Goal: Task Accomplishment & Management: Manage account settings

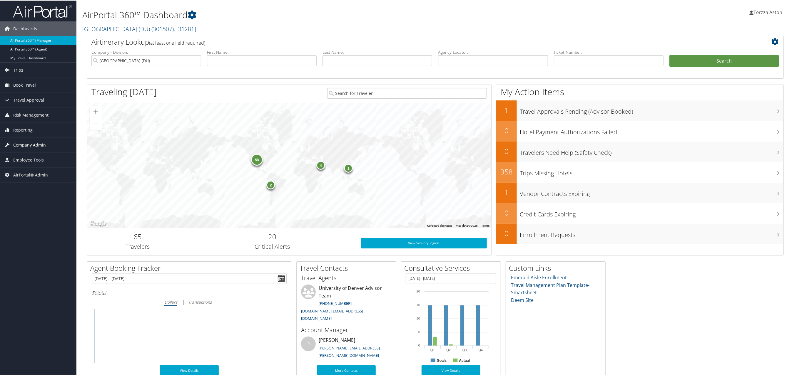
click at [22, 146] on span "Company Admin" at bounding box center [29, 144] width 33 height 15
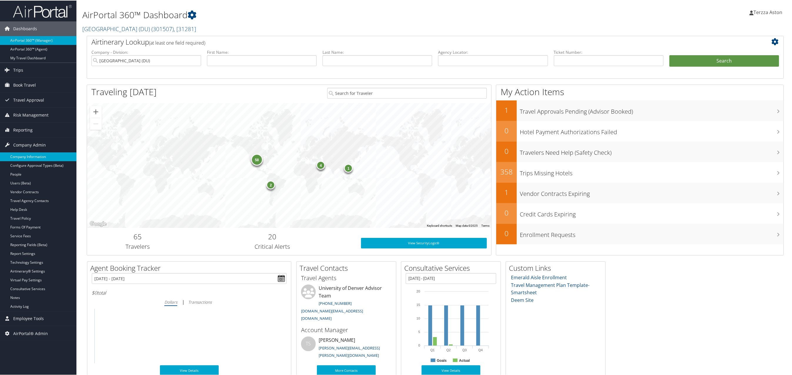
click at [23, 154] on link "Company Information" at bounding box center [38, 156] width 76 height 9
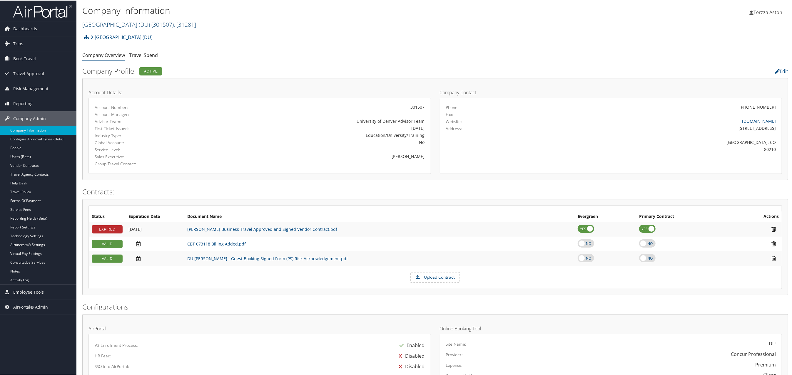
click at [107, 22] on link "[GEOGRAPHIC_DATA] (DU) ( 301507 ) , [ 31281 ]" at bounding box center [139, 24] width 114 height 8
click at [103, 32] on input "search" at bounding box center [121, 34] width 77 height 11
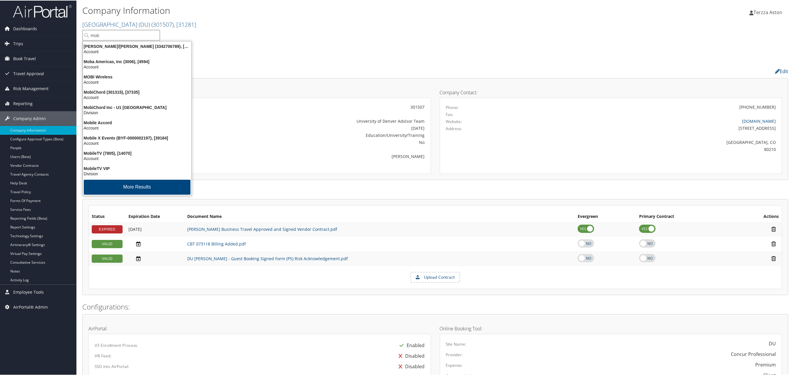
type input "moba"
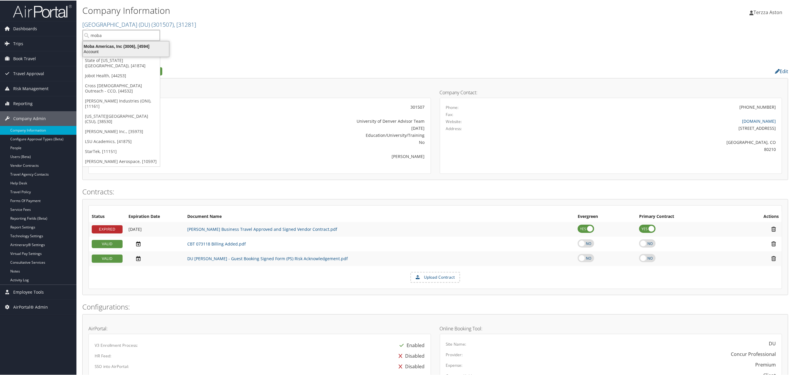
click at [110, 46] on div "Moba Americas, Inc (3006), [4594]" at bounding box center [125, 45] width 93 height 5
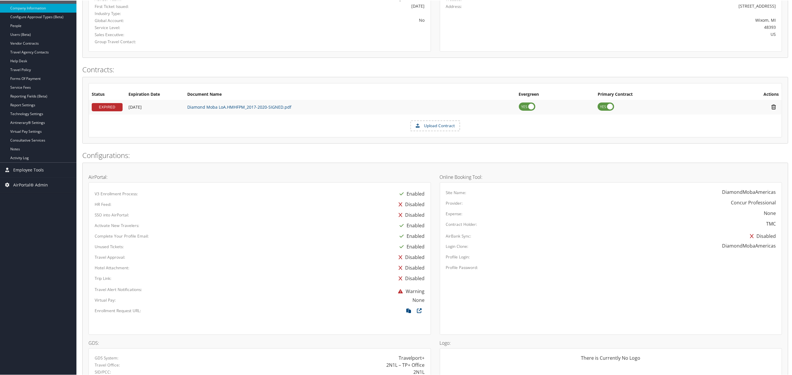
scroll to position [132, 0]
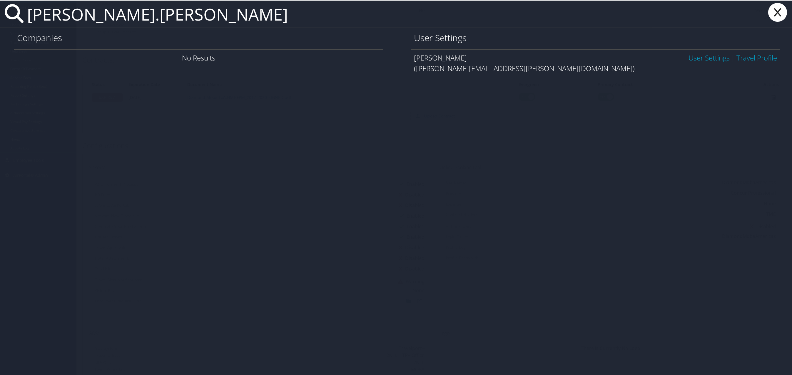
type input "heather.bergeson"
click at [708, 60] on link "User Settings" at bounding box center [708, 57] width 41 height 10
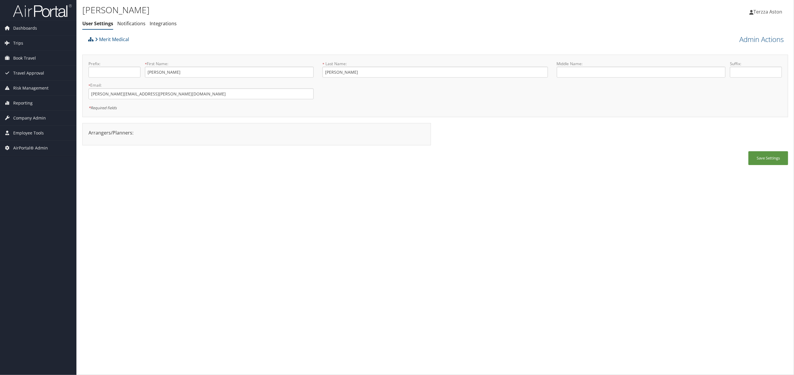
click at [89, 38] on icon at bounding box center [90, 39] width 5 height 5
click at [299, 248] on div "Heather Bergeson User Settings Notifications Integrations User Settings Notific…" at bounding box center [434, 187] width 717 height 375
click at [93, 94] on input "heather.bergeson@imail.org" at bounding box center [200, 93] width 225 height 11
click at [116, 151] on div "Arrangers/Planners: Edit Arrangers & Planners Amy Kelly Chandler Sears Charlott…" at bounding box center [258, 137] width 353 height 28
drag, startPoint x: 90, startPoint y: 89, endPoint x: 153, endPoint y: 95, distance: 63.2
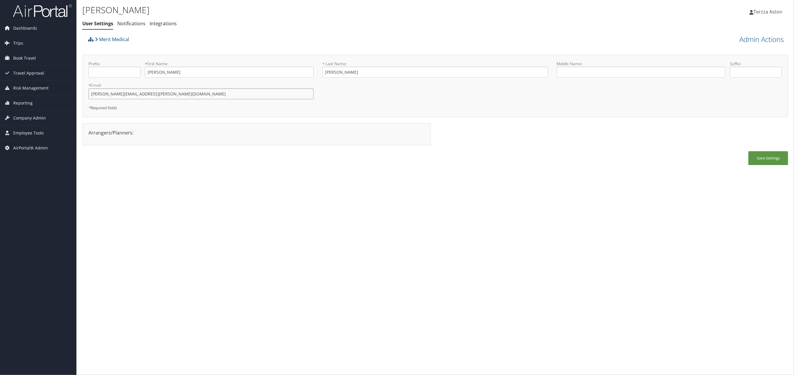
click at [153, 95] on input "heather.bergeson@imail.org" at bounding box center [200, 93] width 225 height 11
click at [38, 118] on span "Company Admin" at bounding box center [29, 118] width 33 height 15
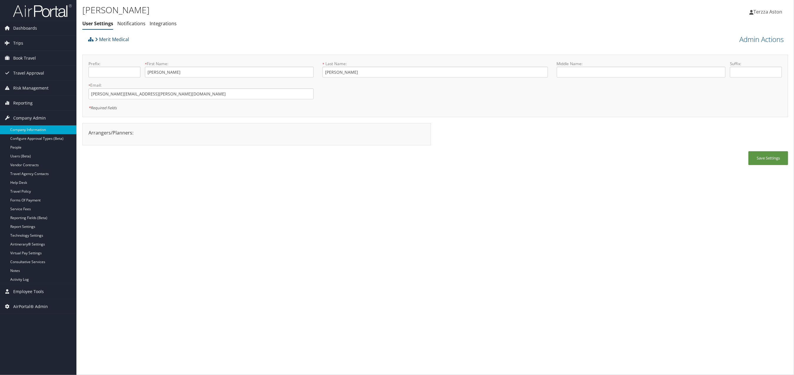
click at [34, 130] on link "Company Information" at bounding box center [38, 129] width 76 height 9
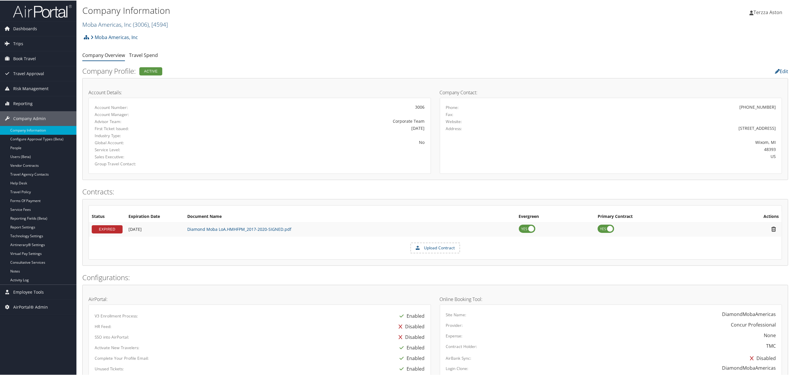
click at [115, 24] on link "Moba Americas, Inc ( 3006 ) , [ 4594 ]" at bounding box center [125, 24] width 86 height 8
click at [105, 37] on input "search" at bounding box center [121, 34] width 77 height 11
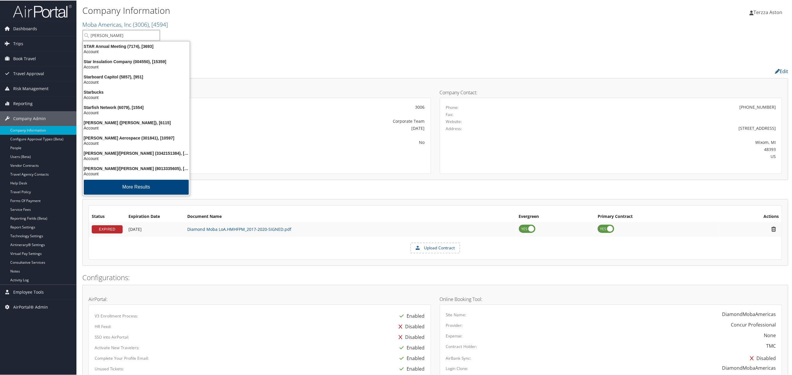
type input "stark"
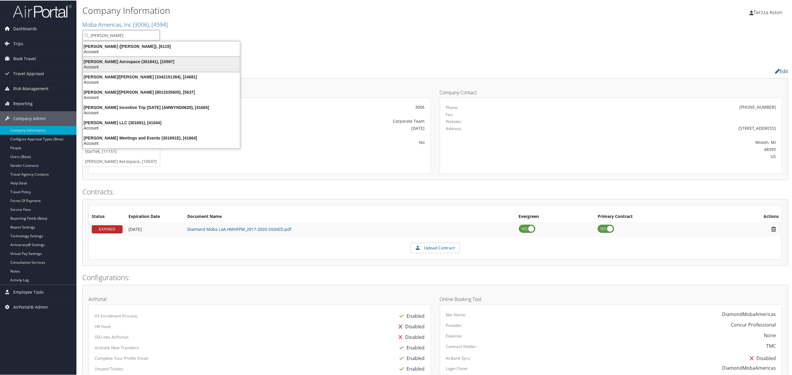
click at [107, 64] on div "Account" at bounding box center [161, 66] width 164 height 5
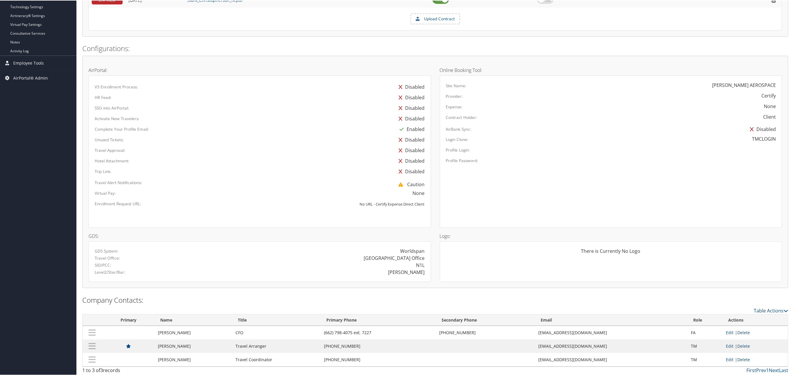
scroll to position [231, 0]
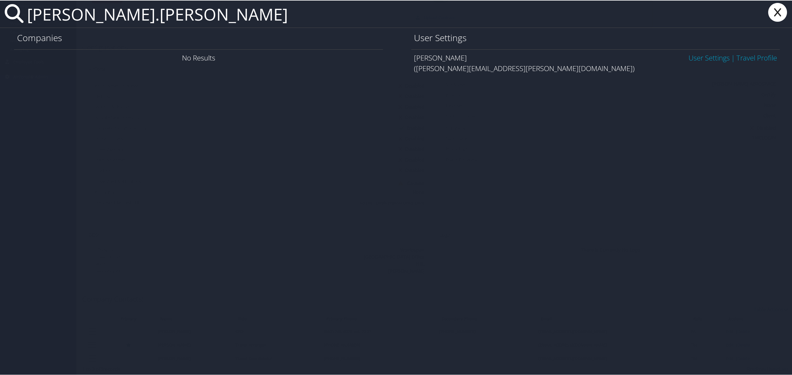
type input "heather.bergeson"
click at [700, 57] on link "User Settings" at bounding box center [708, 57] width 41 height 10
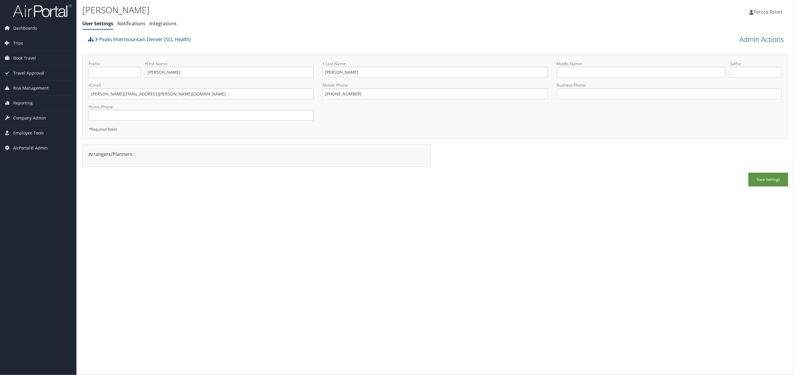
click at [765, 38] on link "Admin Actions" at bounding box center [761, 39] width 44 height 10
click at [729, 67] on link "User Technology Settings" at bounding box center [744, 70] width 77 height 10
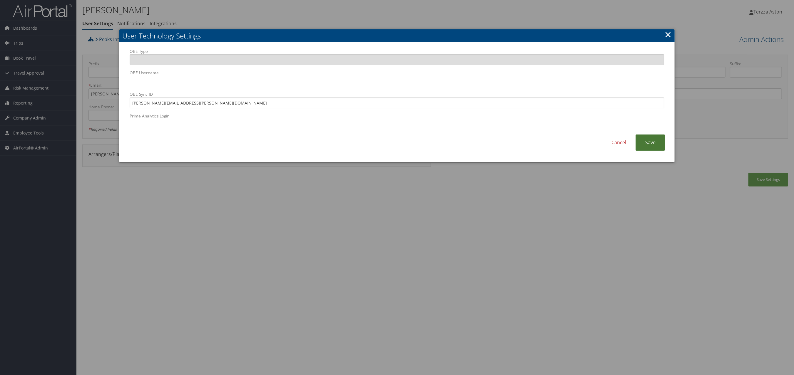
click at [656, 137] on link "Save" at bounding box center [649, 143] width 29 height 16
